Goal: Task Accomplishment & Management: Use online tool/utility

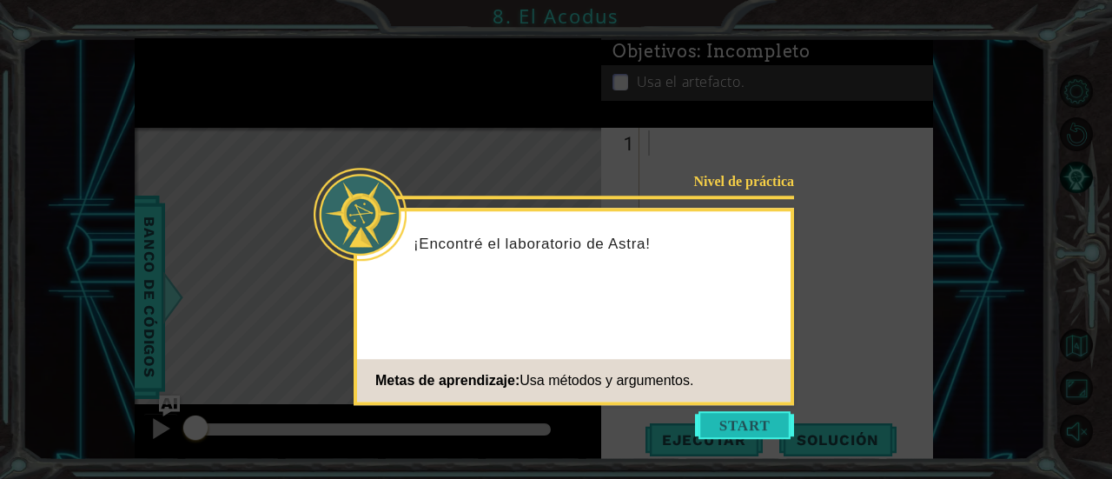
click at [758, 420] on button "Start" at bounding box center [744, 425] width 99 height 28
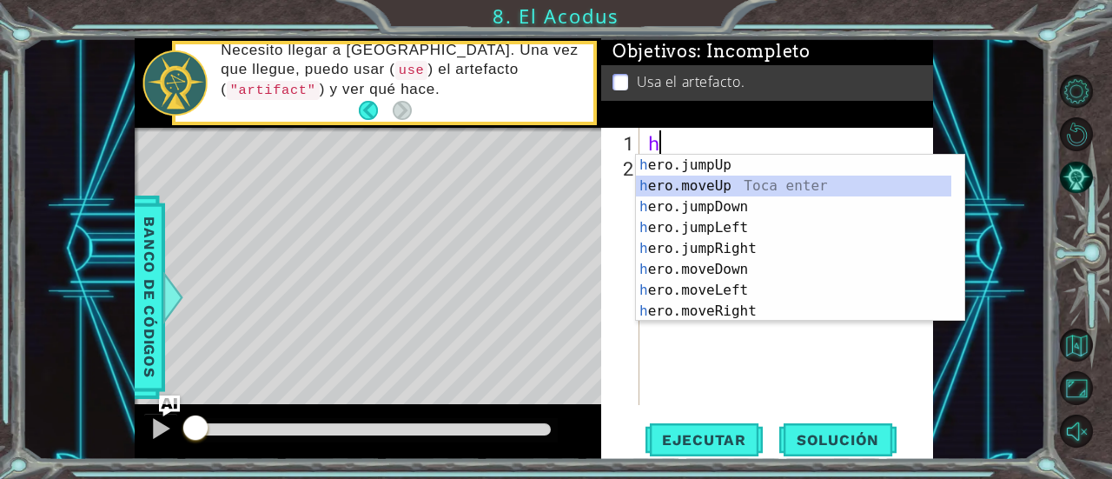
click at [705, 188] on div "h ero.jumpUp Toca enter h ero.moveUp Toca enter h ero.jumpDown Toca enter h ero…" at bounding box center [794, 259] width 316 height 209
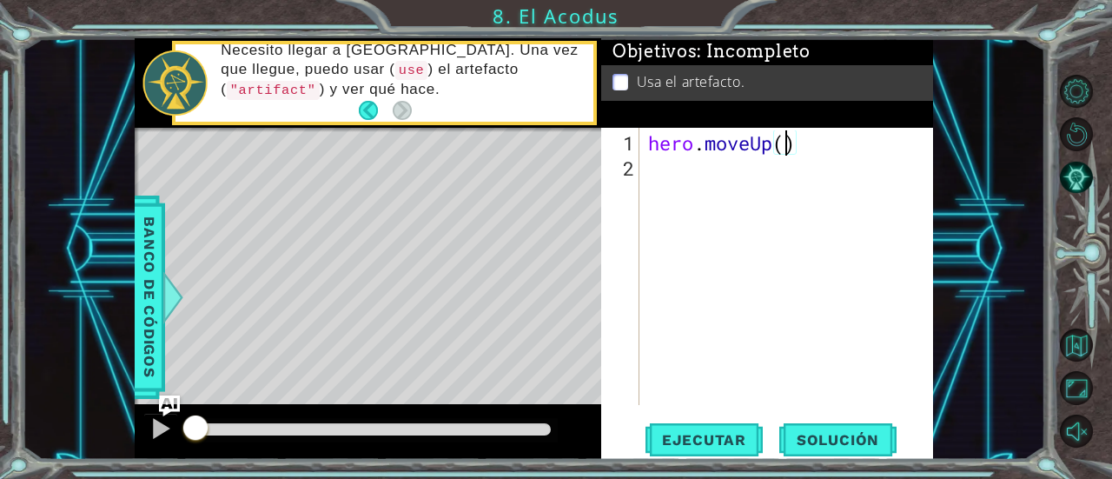
type textarea "hero.moveUp(2)"
click at [648, 168] on div "hero . moveUp ( 2 )" at bounding box center [792, 294] width 294 height 328
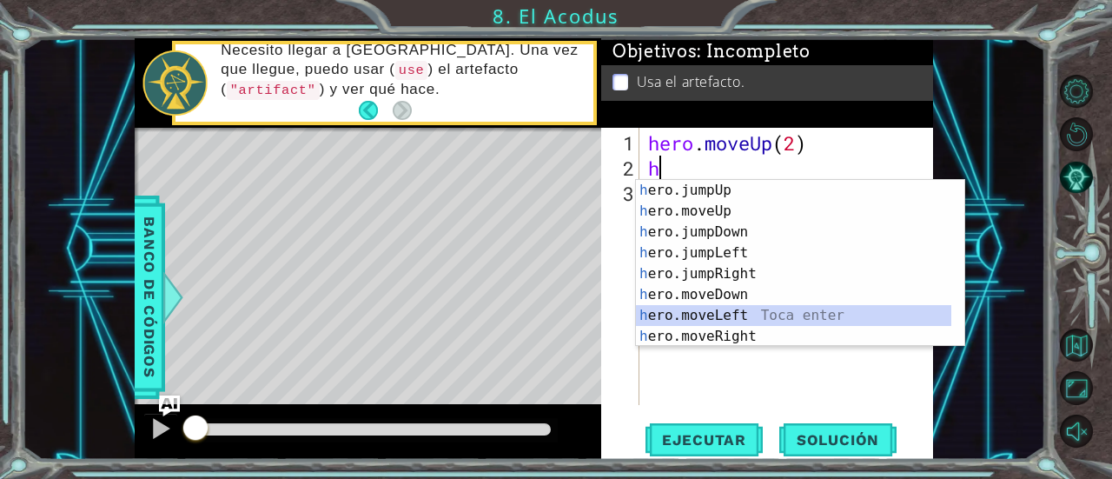
click at [706, 314] on div "h ero.jumpUp Toca enter h ero.moveUp Toca enter h ero.jumpDown Toca enter h ero…" at bounding box center [794, 284] width 316 height 209
type textarea "hero.moveLeft(1)"
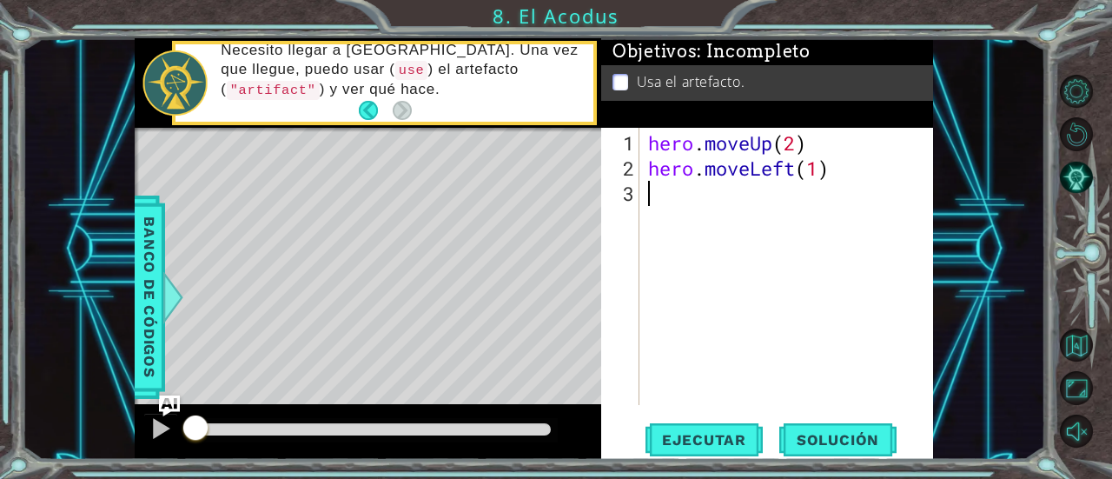
click at [648, 201] on div "hero . moveUp ( 2 ) hero . moveLeft ( 1 )" at bounding box center [792, 294] width 294 height 328
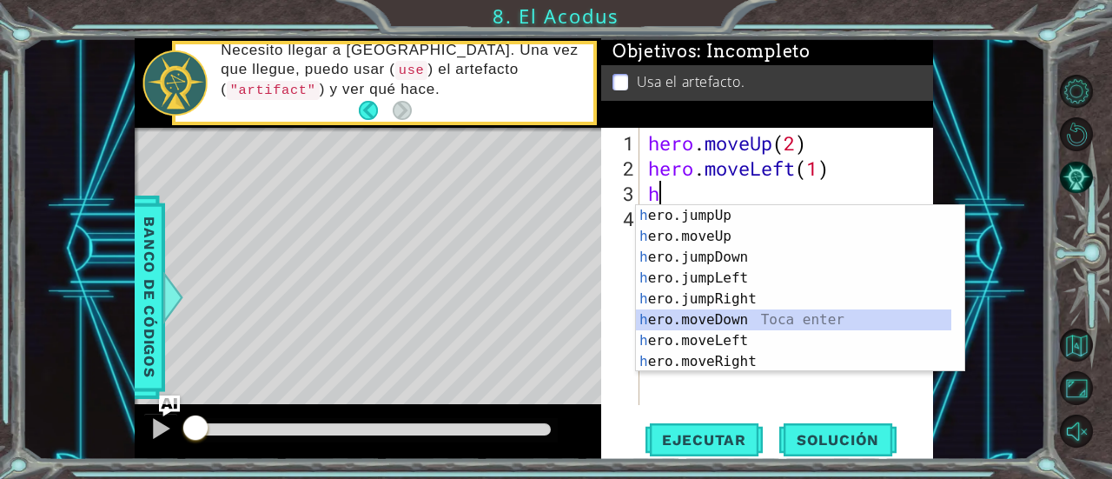
click at [700, 313] on div "h ero.jumpUp Toca enter h ero.moveUp Toca enter h ero.jumpDown Toca enter h ero…" at bounding box center [794, 309] width 316 height 209
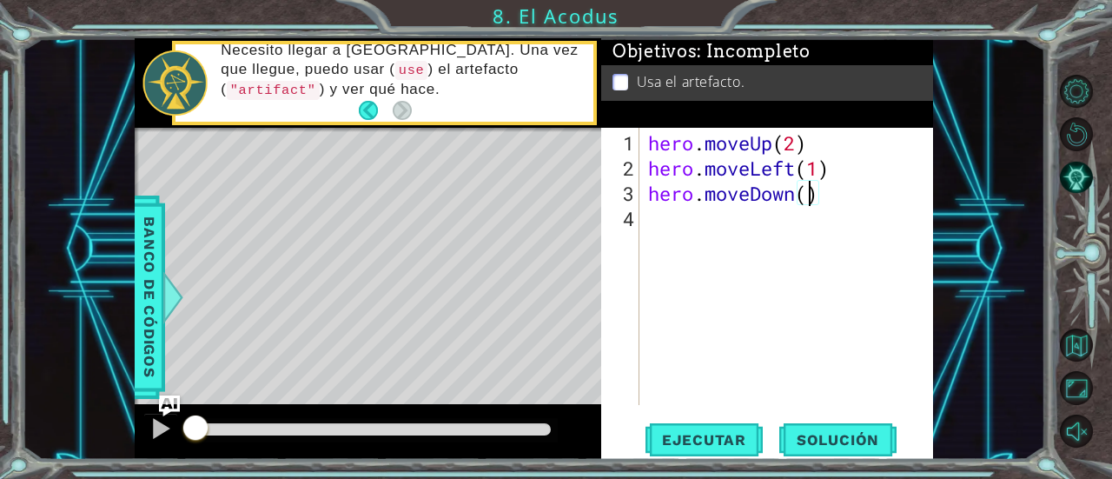
type textarea "hero.moveDown(2)"
click at [657, 221] on div "hero . moveUp ( 2 ) hero . moveLeft ( 1 ) hero . moveDown ( 2 )" at bounding box center [792, 294] width 294 height 328
type textarea "h"
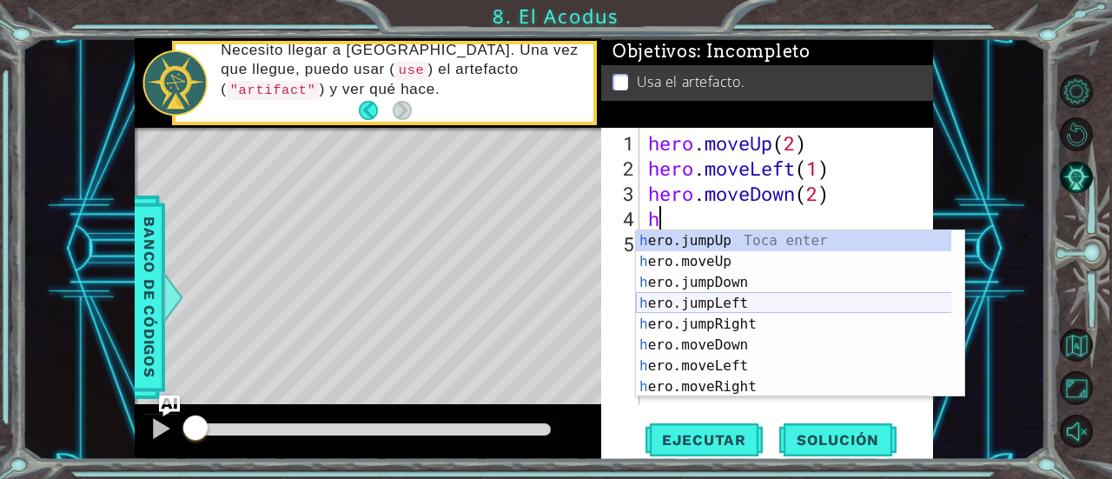
click at [692, 306] on div "h ero.jumpUp Toca enter h ero.moveUp Toca enter h ero.jumpDown Toca enter h ero…" at bounding box center [794, 334] width 316 height 209
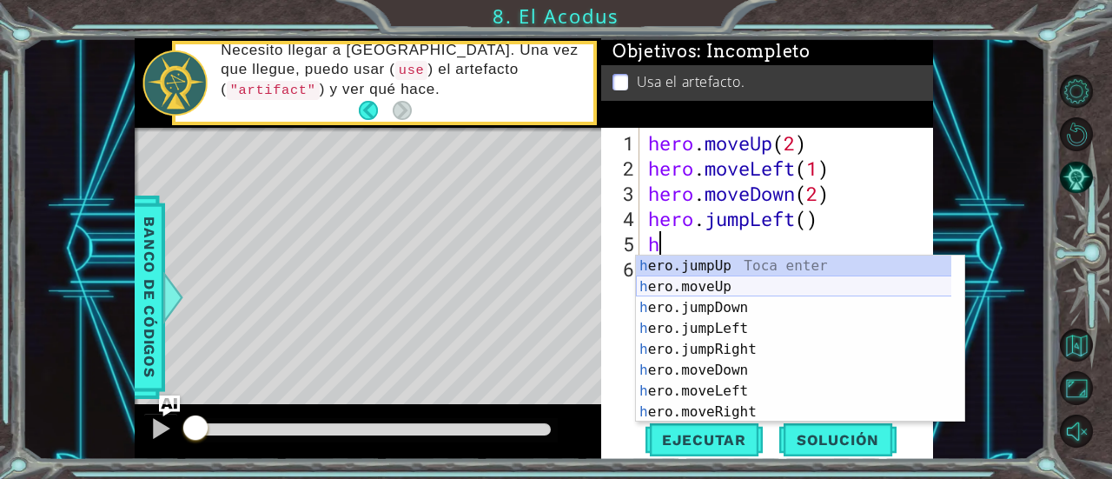
click at [692, 292] on div "h ero.jumpUp Toca enter h ero.moveUp Toca enter h ero.jumpDown Toca enter h ero…" at bounding box center [794, 359] width 316 height 209
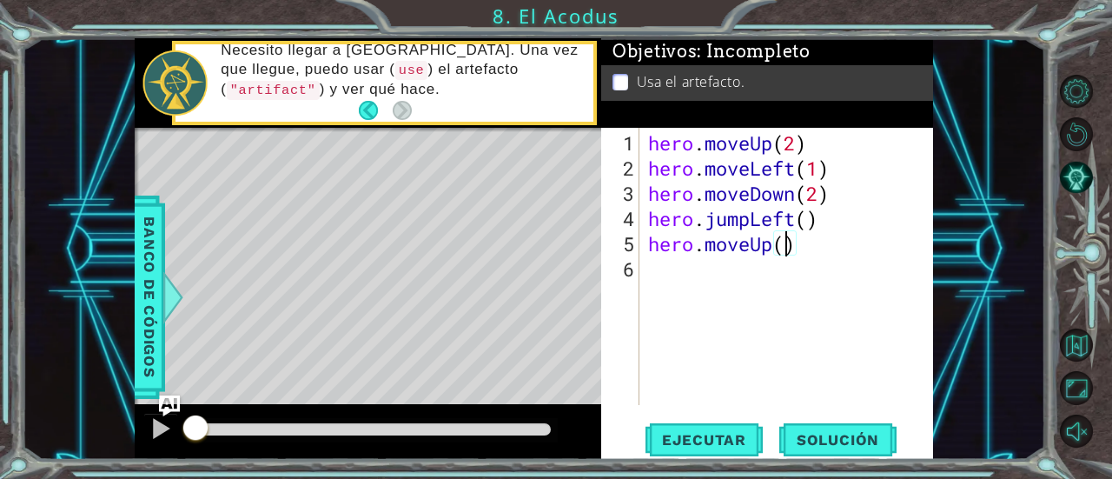
type textarea "hero.moveUp(2)"
click at [653, 263] on div "hero . moveUp ( 2 ) hero . moveLeft ( 1 ) hero . moveDown ( 2 ) hero . jumpLeft…" at bounding box center [792, 294] width 294 height 328
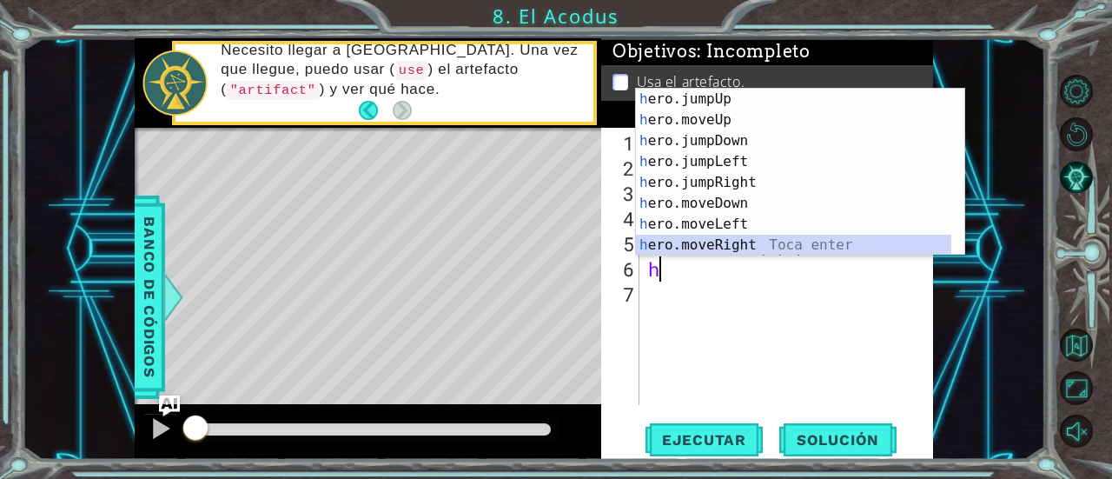
click at [703, 237] on div "h ero.jumpUp Toca enter h ero.moveUp Toca enter h ero.jumpDown Toca enter h ero…" at bounding box center [794, 193] width 316 height 209
type textarea "hero.moveRight(1)"
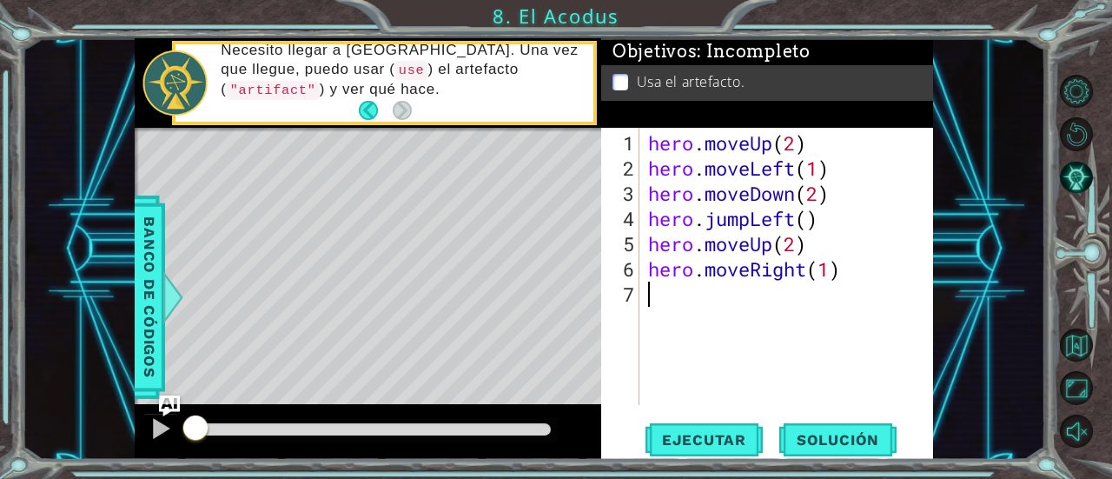
click at [672, 309] on div "hero . moveUp ( 2 ) hero . moveLeft ( 1 ) hero . moveDown ( 2 ) hero . jumpLeft…" at bounding box center [792, 294] width 294 height 328
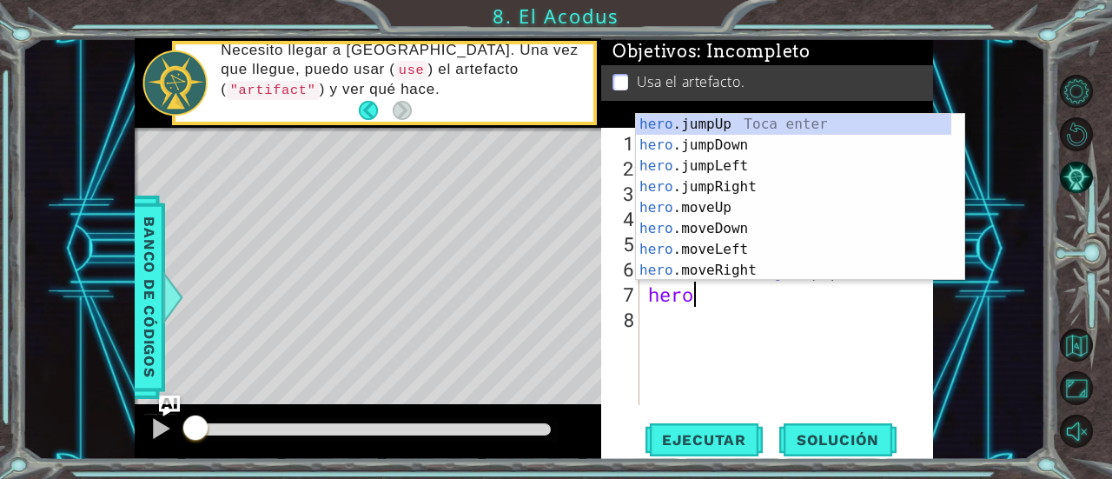
scroll to position [0, 2]
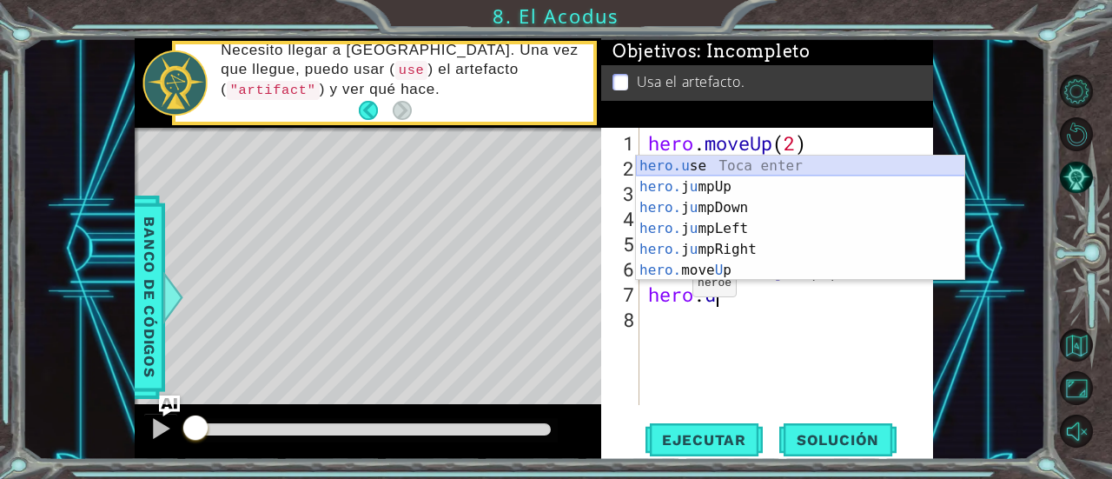
click at [682, 164] on div "hero.u se Toca enter hero. j u mpUp Toca enter hero. j u mpDown Toca enter hero…" at bounding box center [800, 239] width 329 height 167
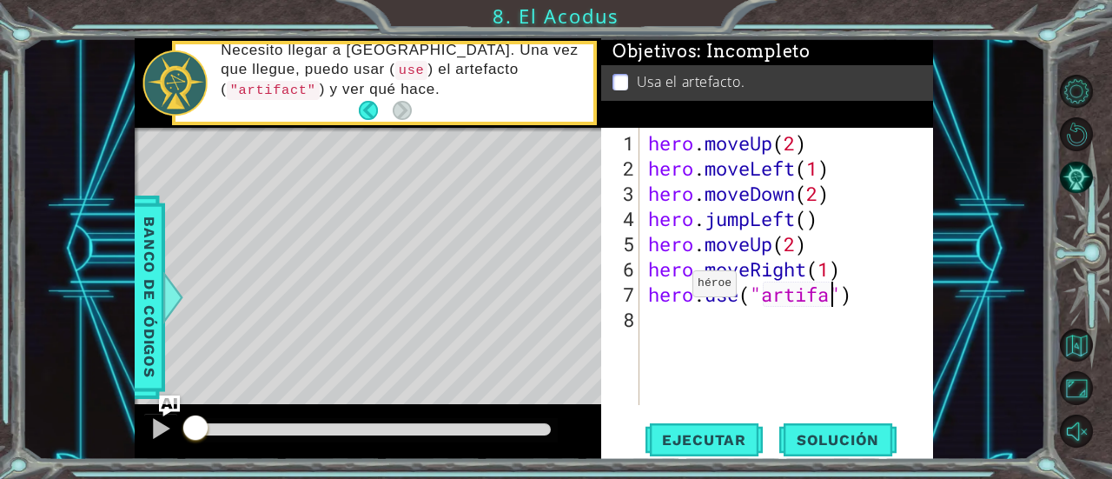
scroll to position [0, 9]
type textarea "hero.use("artifact")"
click at [710, 431] on span "Ejecutar" at bounding box center [704, 439] width 119 height 17
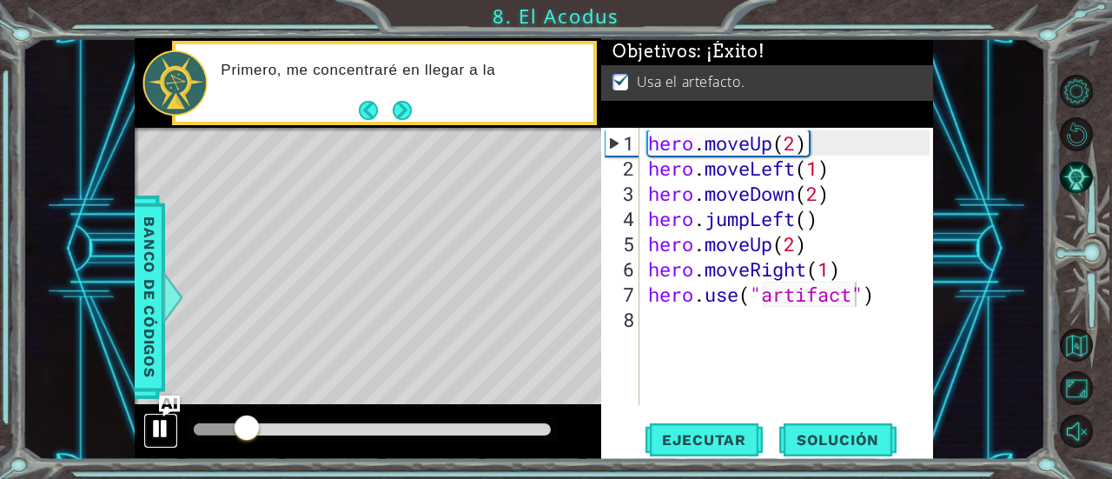
click at [169, 433] on div at bounding box center [160, 428] width 23 height 23
